Goal: Task Accomplishment & Management: Manage account settings

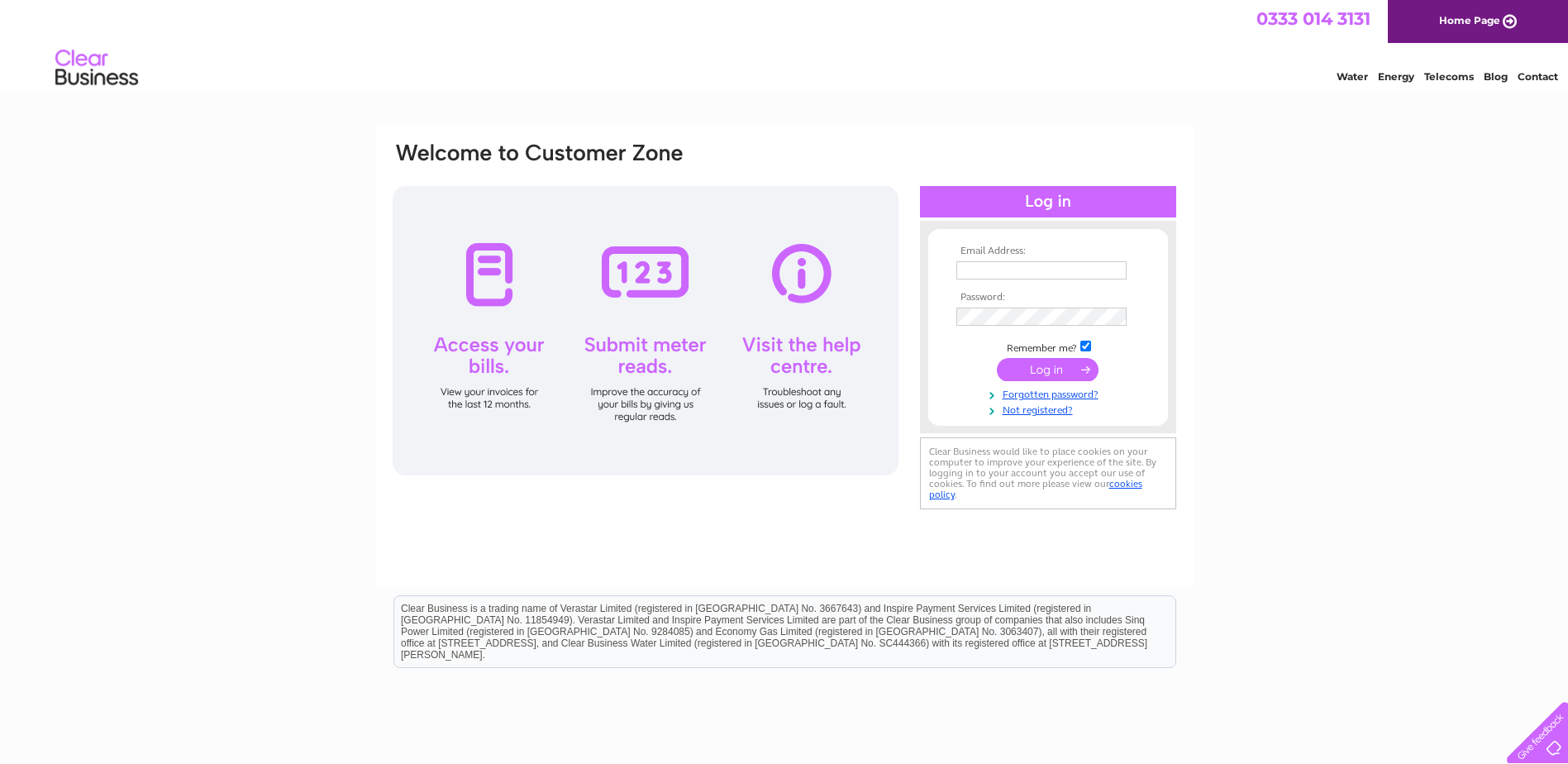
click at [986, 275] on input "text" at bounding box center [1042, 270] width 171 height 18
type input "[PERSON_NAME][EMAIL_ADDRESS][DOMAIN_NAME]"
click at [997, 360] on input "submit" at bounding box center [1048, 372] width 101 height 23
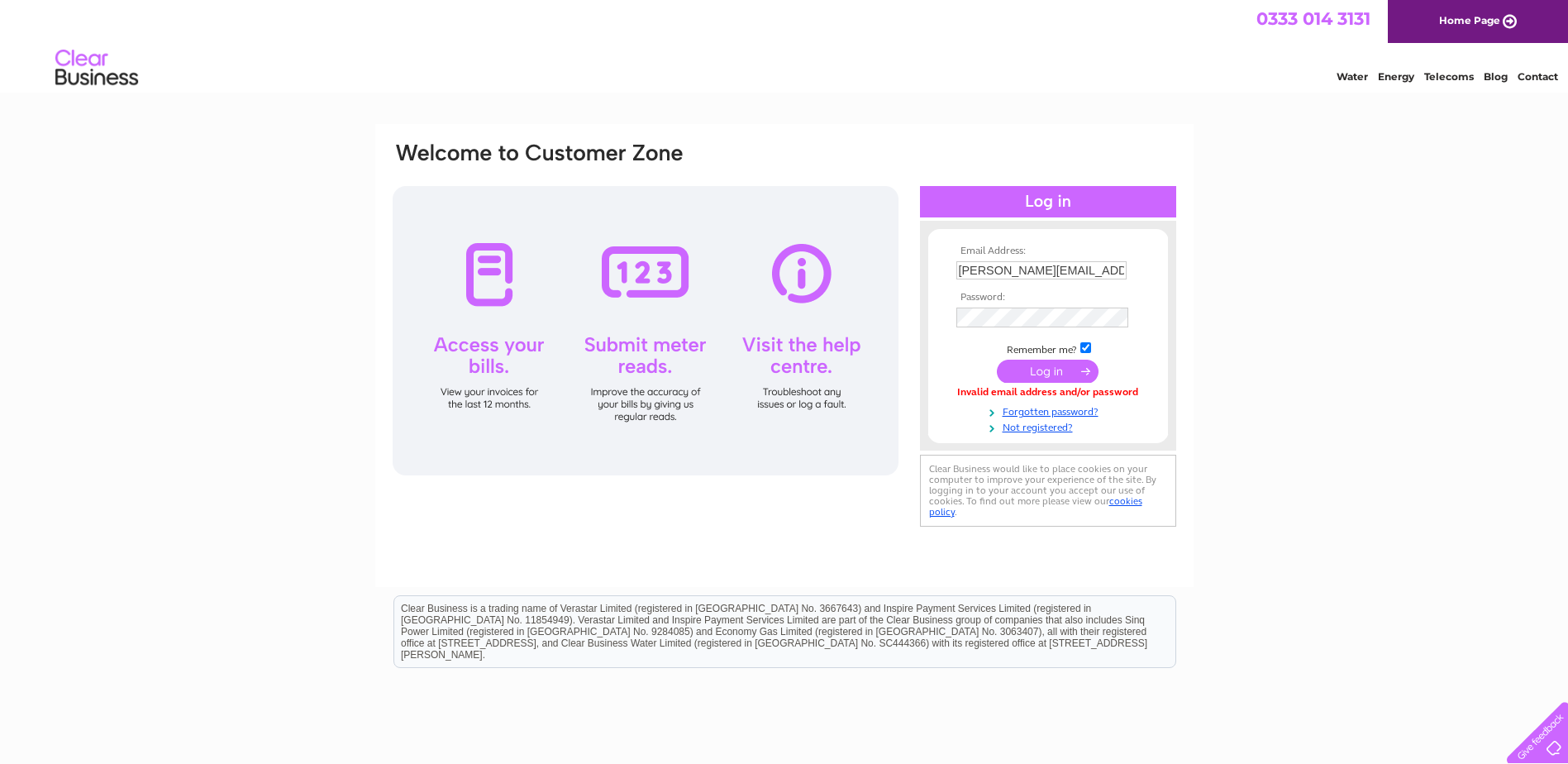
click at [1060, 370] on input "submit" at bounding box center [1048, 372] width 101 height 23
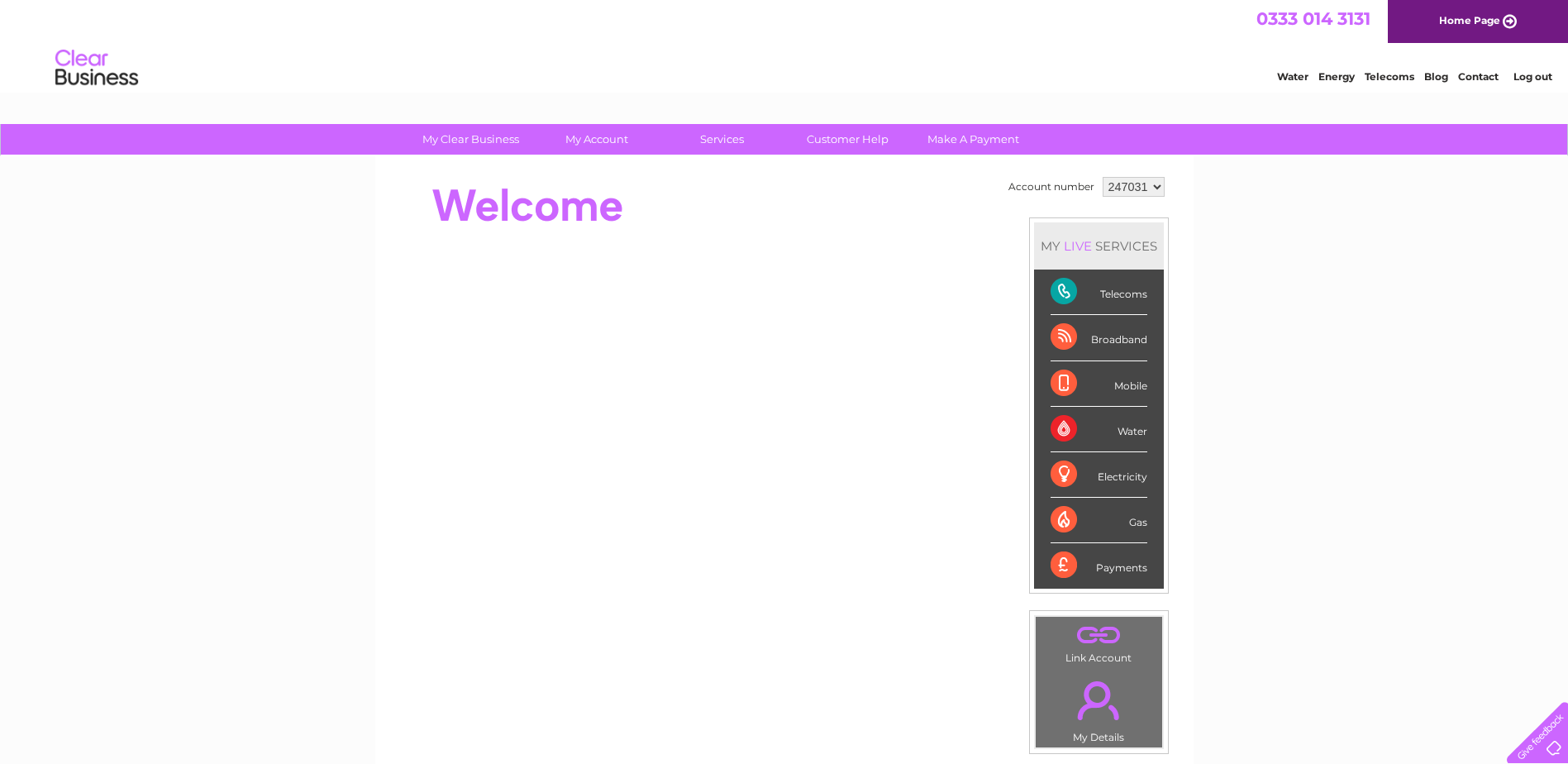
click at [1069, 288] on div "Telecoms" at bounding box center [1099, 292] width 97 height 45
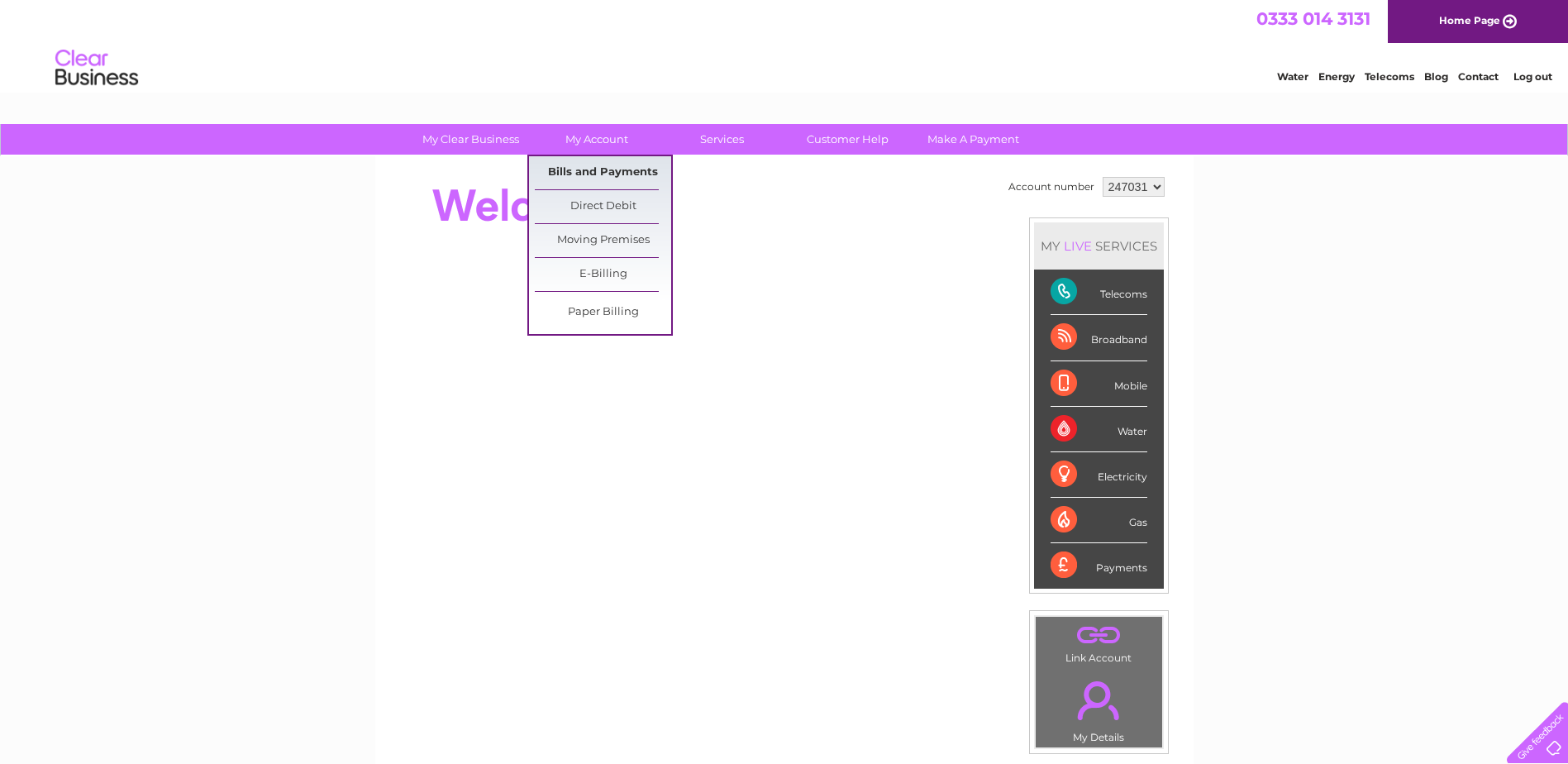
click at [596, 172] on link "Bills and Payments" at bounding box center [603, 173] width 136 height 33
click at [604, 169] on link "Bills and Payments" at bounding box center [603, 173] width 136 height 33
click at [587, 162] on link "Bills and Payments" at bounding box center [603, 173] width 136 height 33
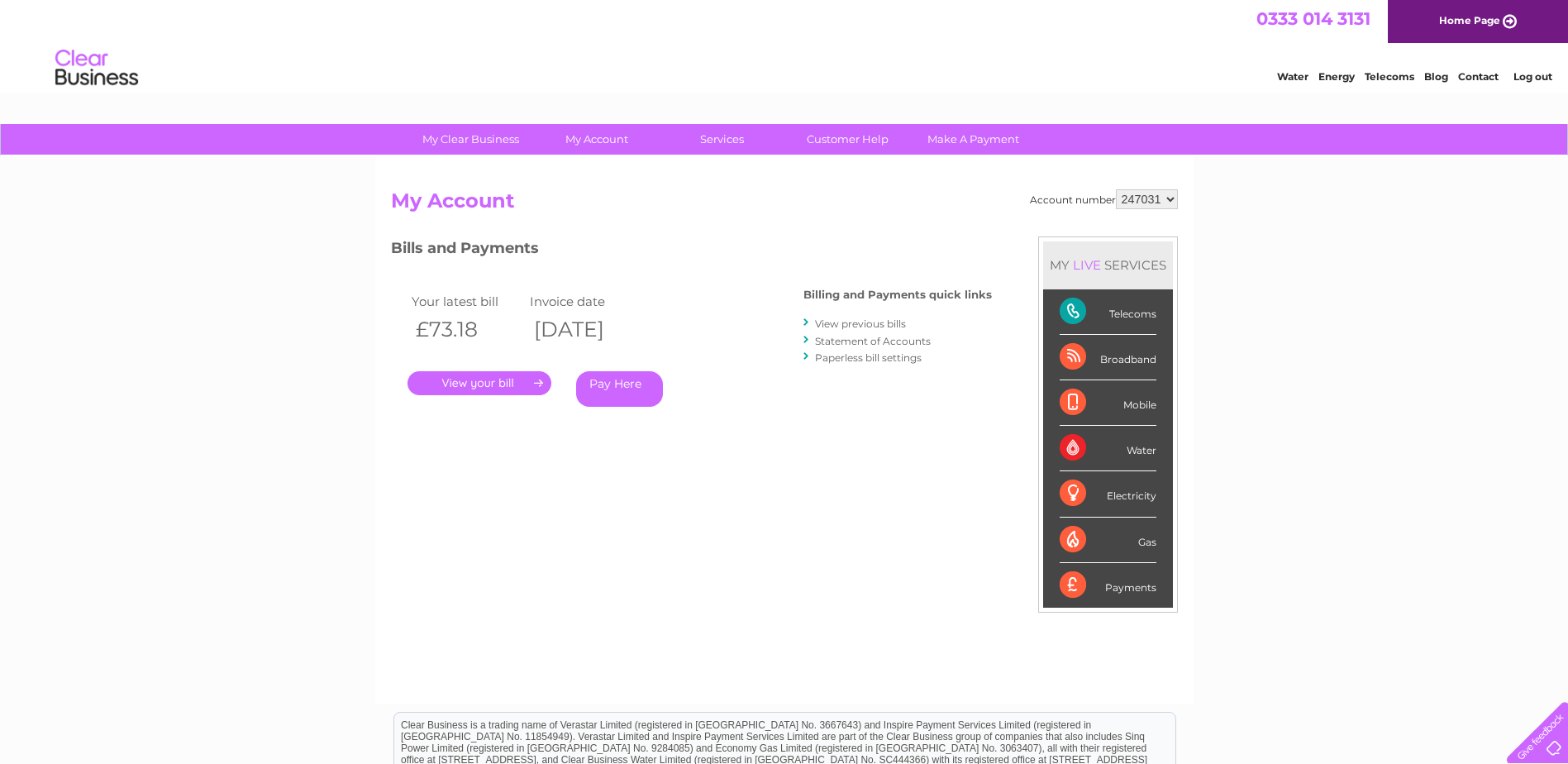
click at [479, 384] on link "." at bounding box center [480, 383] width 144 height 24
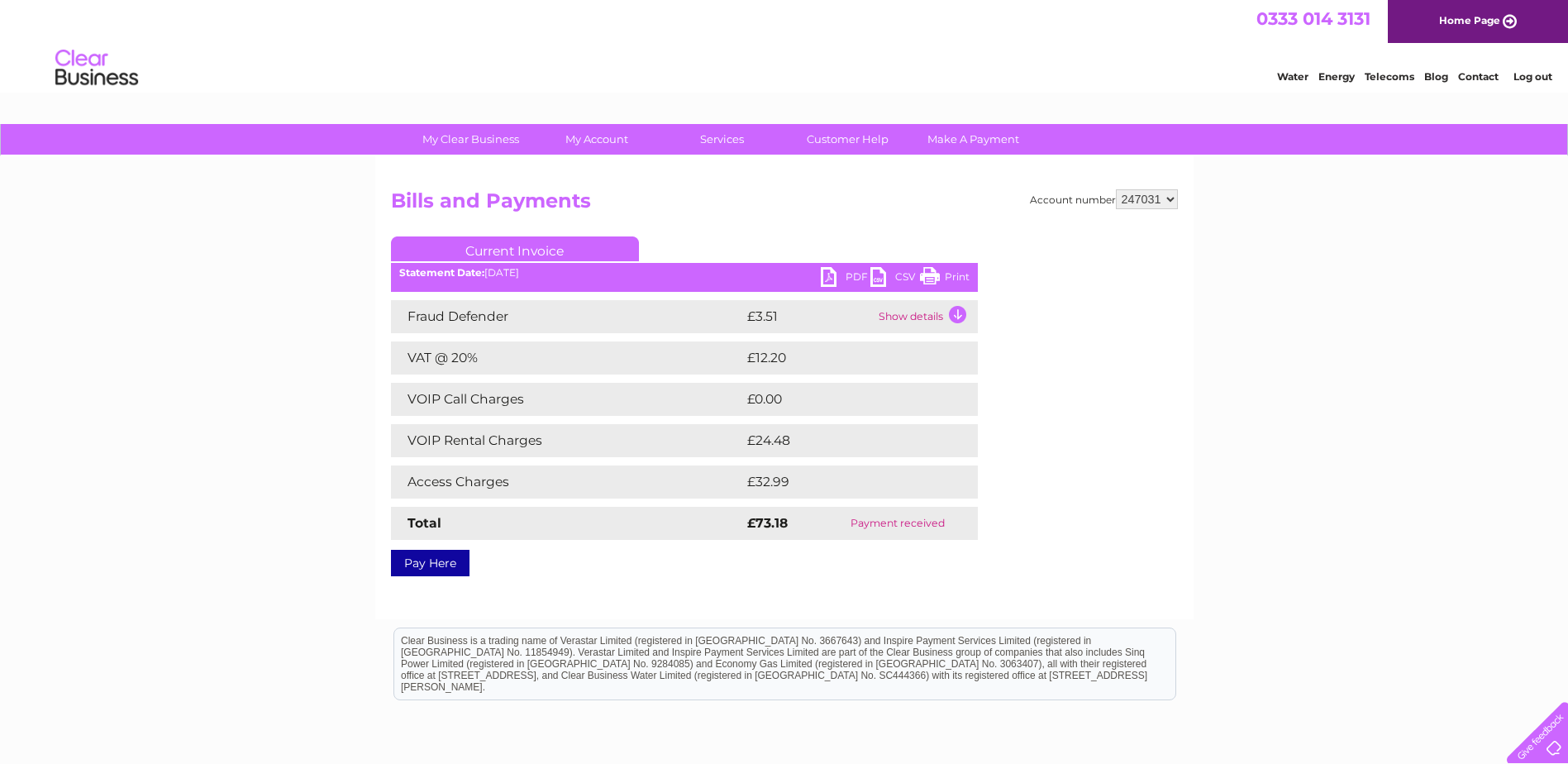
click at [828, 270] on link "PDF" at bounding box center [846, 278] width 50 height 24
click at [1540, 76] on link "Log out" at bounding box center [1533, 76] width 39 height 12
